Goal: Task Accomplishment & Management: Use online tool/utility

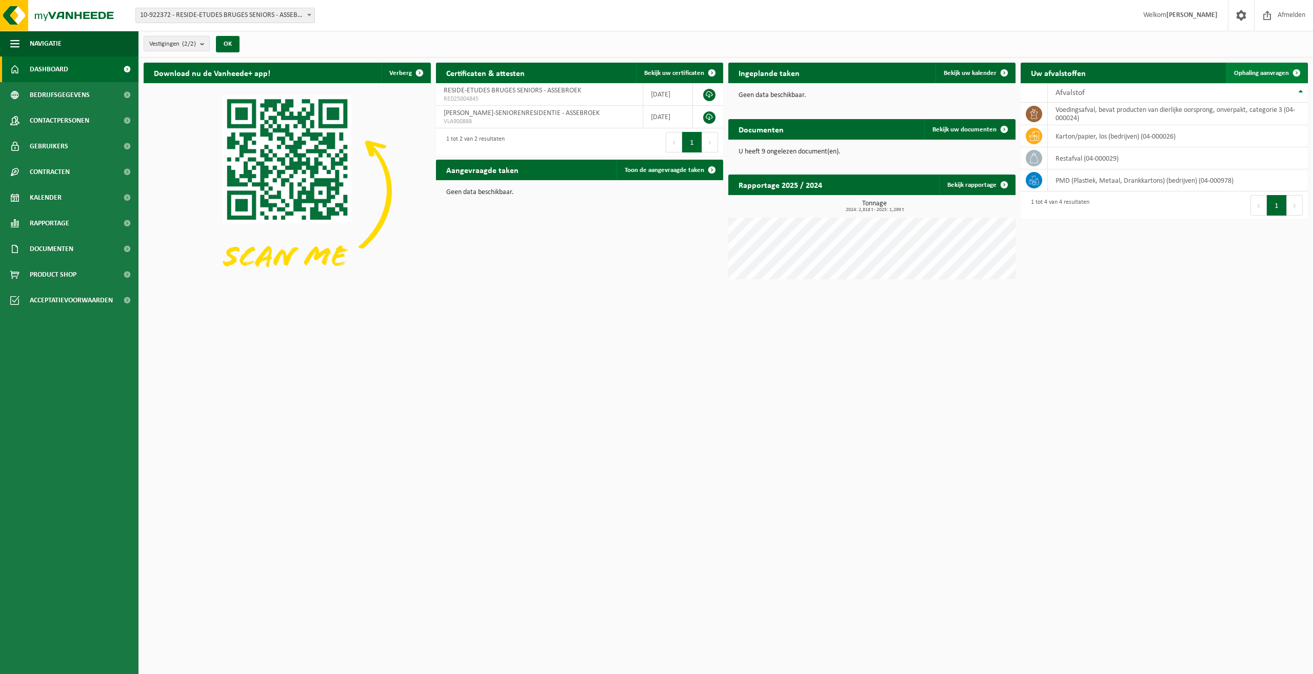
click at [1253, 70] on span "Ophaling aanvragen" at bounding box center [1261, 73] width 55 height 7
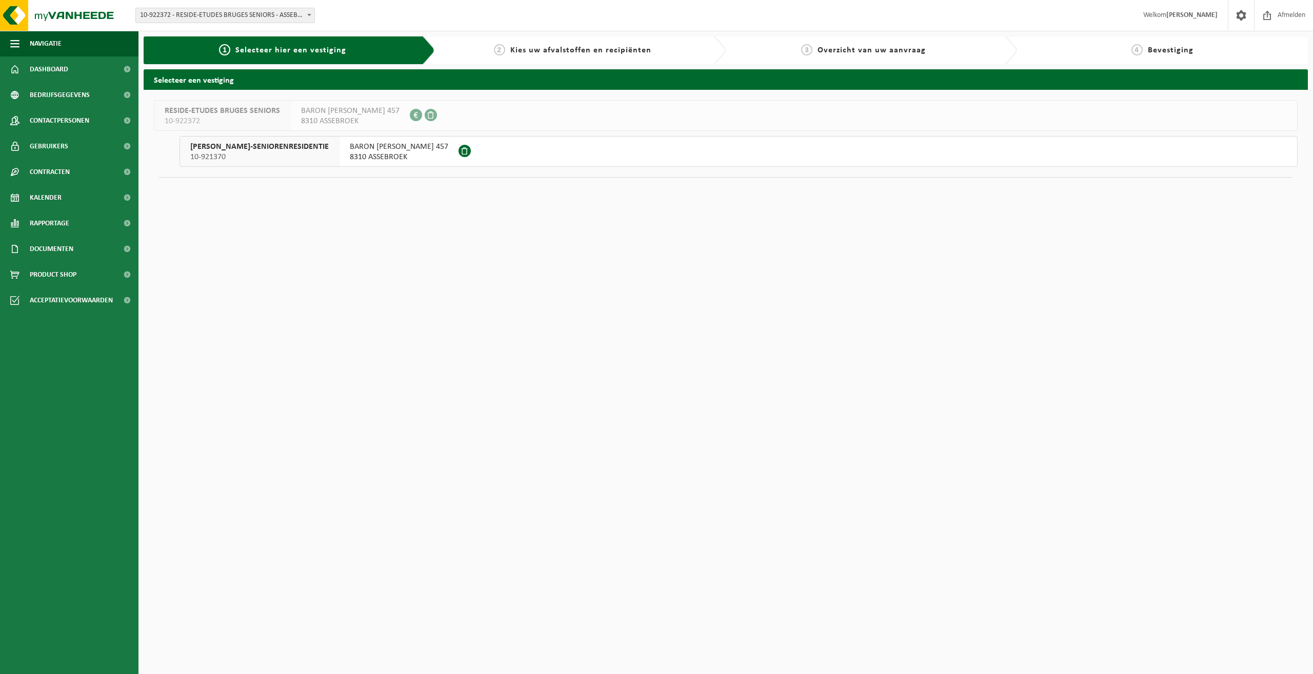
click at [303, 149] on span "[PERSON_NAME]-SENIORENRESIDENTIE" at bounding box center [259, 147] width 139 height 10
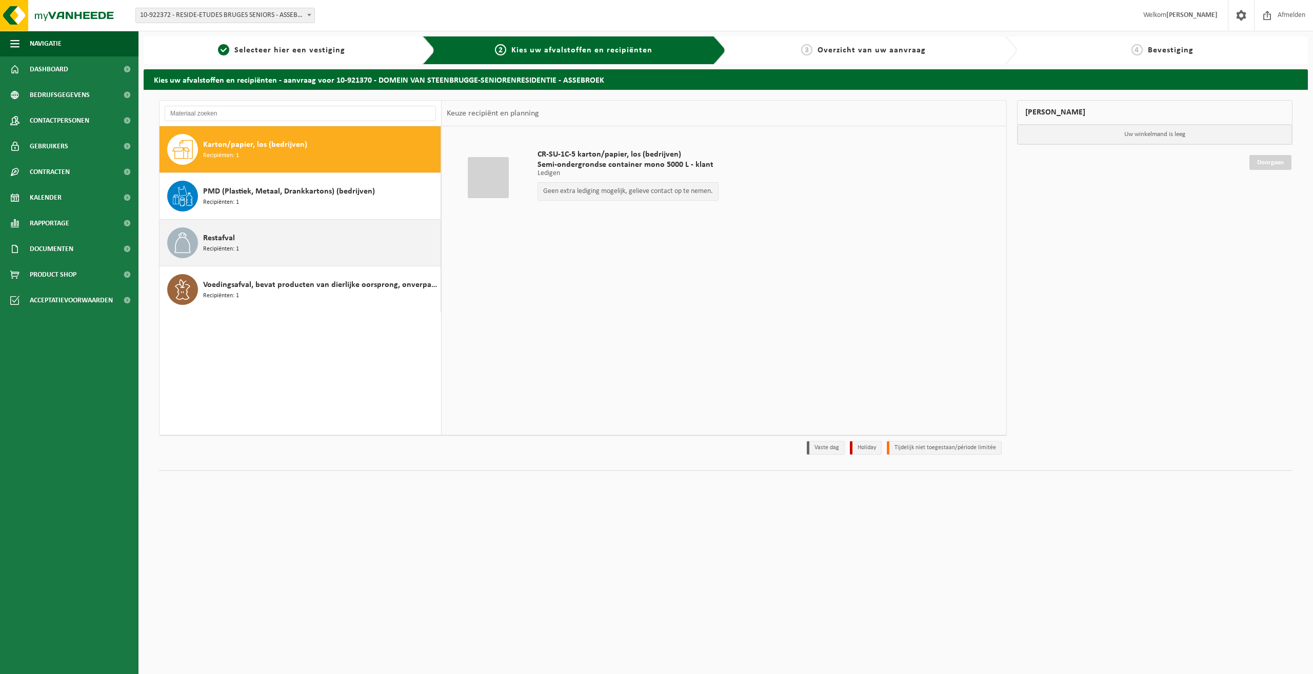
click at [255, 241] on div "Restafval Recipiënten: 1" at bounding box center [320, 242] width 235 height 31
